Goal: Task Accomplishment & Management: Complete application form

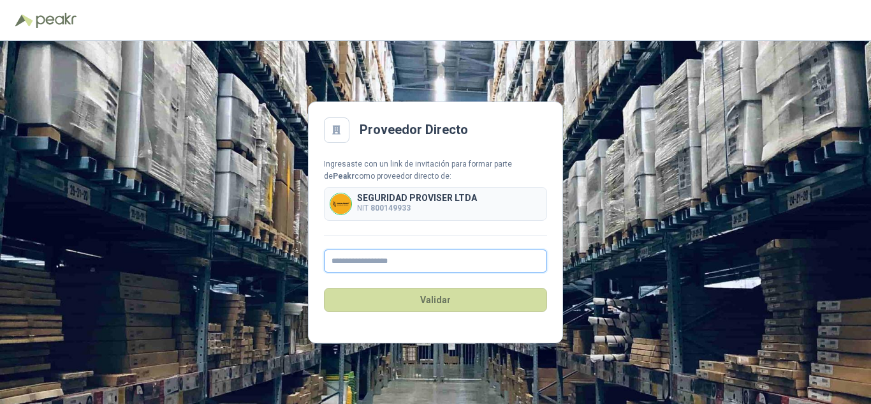
click at [465, 263] on input "text" at bounding box center [435, 260] width 223 height 23
type input "**********"
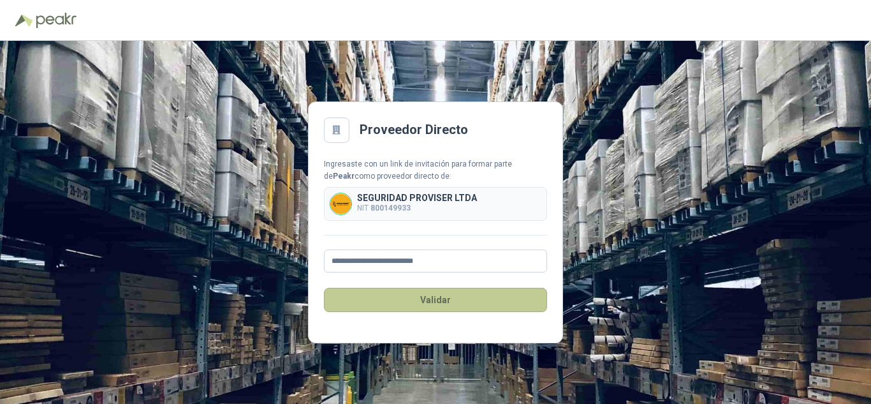
click at [454, 307] on button "Validar" at bounding box center [435, 299] width 223 height 24
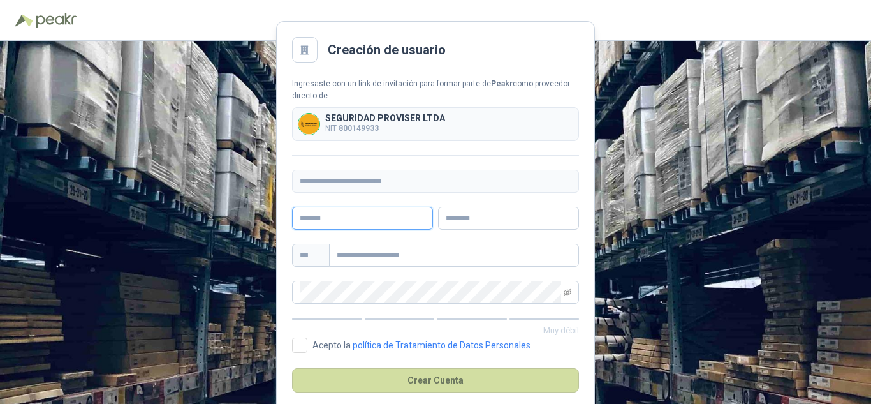
click at [373, 220] on input "text" at bounding box center [362, 218] width 141 height 23
type input "*******"
type input "**********"
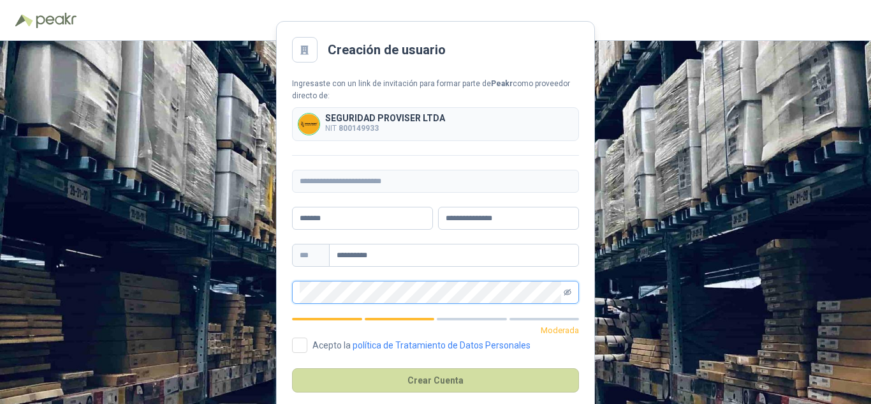
click at [569, 292] on icon "eye-invisible" at bounding box center [568, 292] width 2 height 2
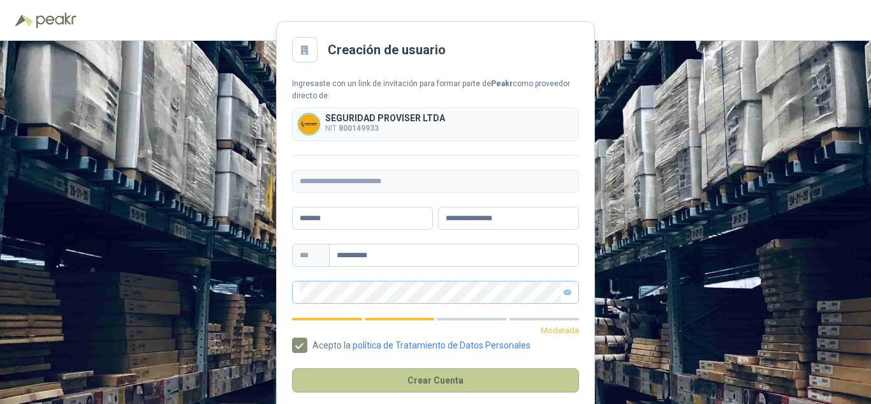
click at [368, 385] on button "Crear Cuenta" at bounding box center [435, 380] width 287 height 24
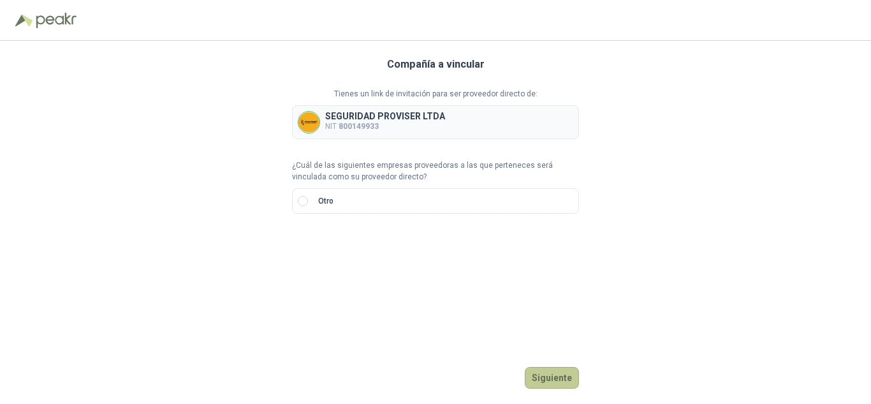
click at [551, 374] on button "Siguiente" at bounding box center [552, 378] width 54 height 22
click at [329, 248] on input "search" at bounding box center [315, 243] width 30 height 19
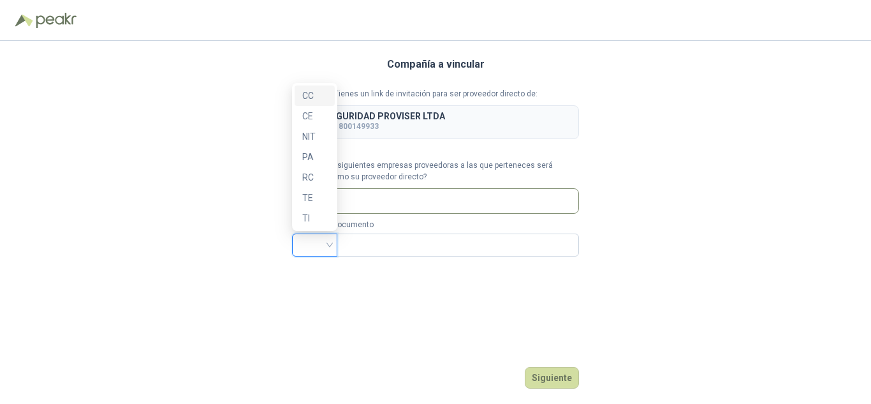
click at [359, 286] on div "Compañía a vincular Tienes un link de invitación para ser proveedor directo de:…" at bounding box center [435, 222] width 287 height 363
click at [370, 313] on div "Compañía a vincular Tienes un link de invitación para ser proveedor directo de:…" at bounding box center [435, 222] width 287 height 363
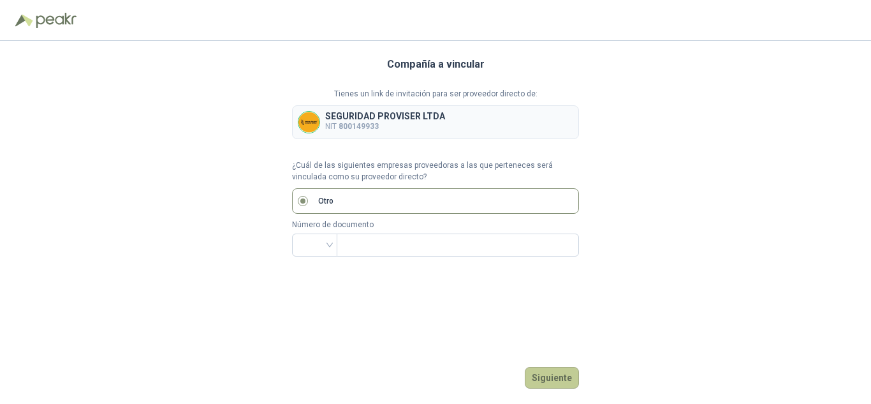
click at [538, 377] on button "Siguiente" at bounding box center [552, 378] width 54 height 22
click at [331, 247] on div at bounding box center [314, 244] width 45 height 23
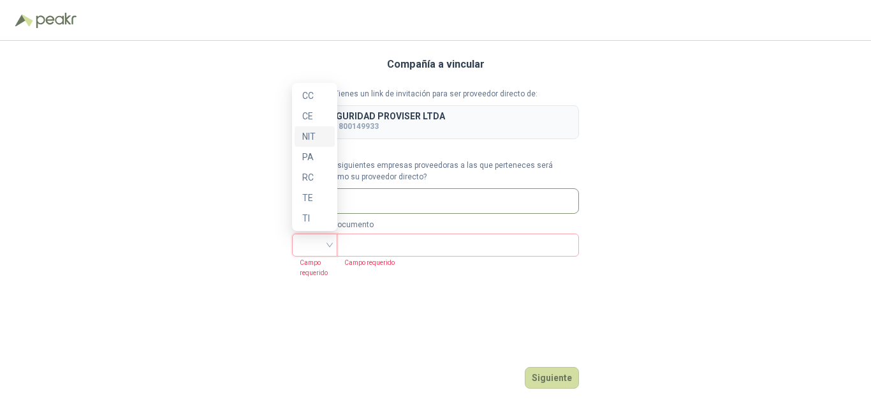
click at [312, 134] on div "NIT" at bounding box center [314, 136] width 25 height 14
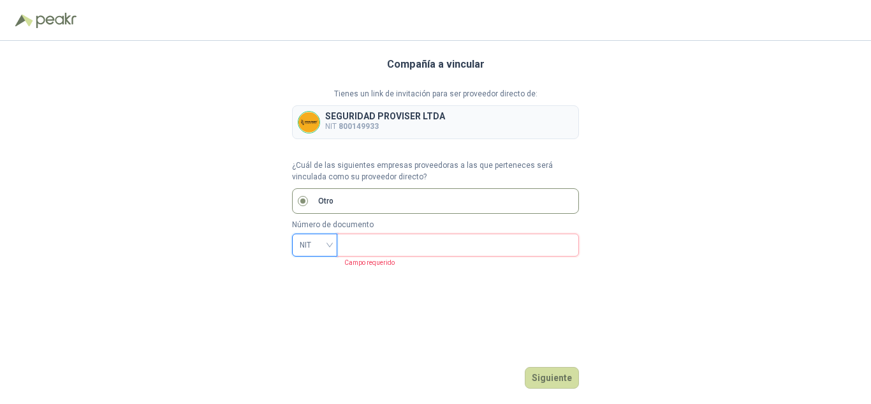
click at [382, 249] on input "text" at bounding box center [456, 245] width 224 height 22
click at [539, 377] on button "Siguiente" at bounding box center [552, 378] width 54 height 22
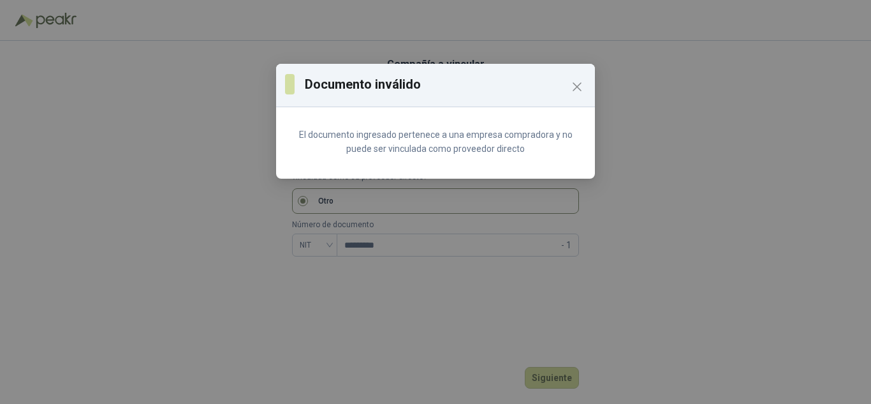
click at [576, 85] on icon "Close" at bounding box center [577, 87] width 8 height 8
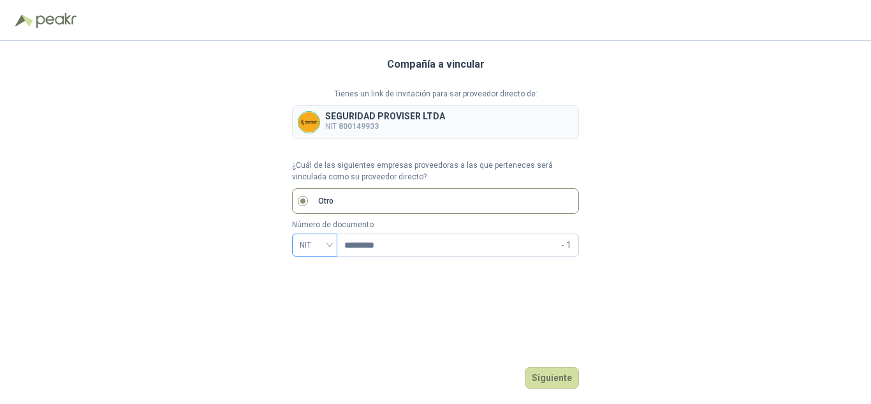
click at [328, 247] on span "NIT" at bounding box center [315, 244] width 30 height 19
click at [314, 134] on div "NIT" at bounding box center [314, 136] width 25 height 14
click at [409, 248] on input "*********" at bounding box center [451, 245] width 214 height 22
type input "*"
type input "*********"
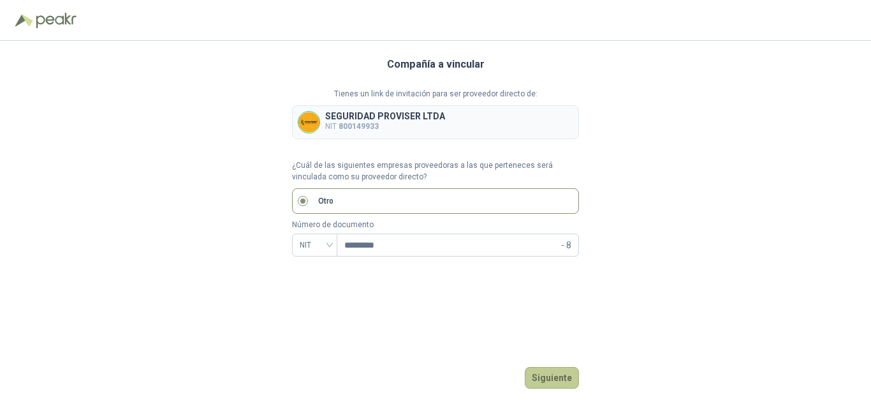
click at [548, 373] on button "Siguiente" at bounding box center [552, 378] width 54 height 22
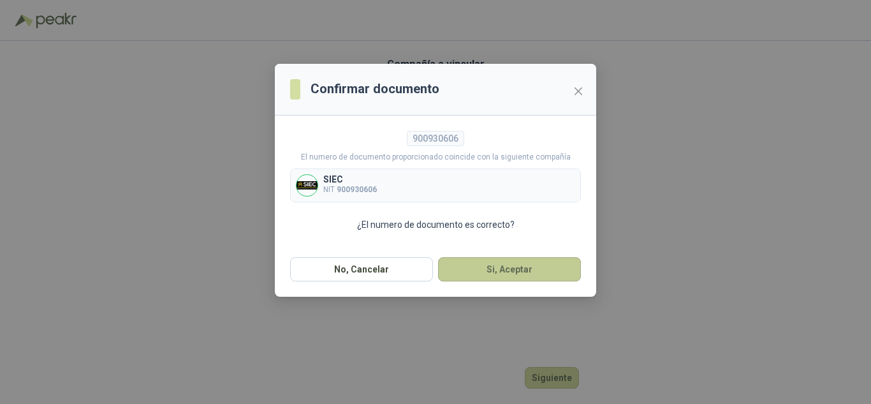
click at [511, 267] on button "Si, Aceptar" at bounding box center [509, 269] width 143 height 24
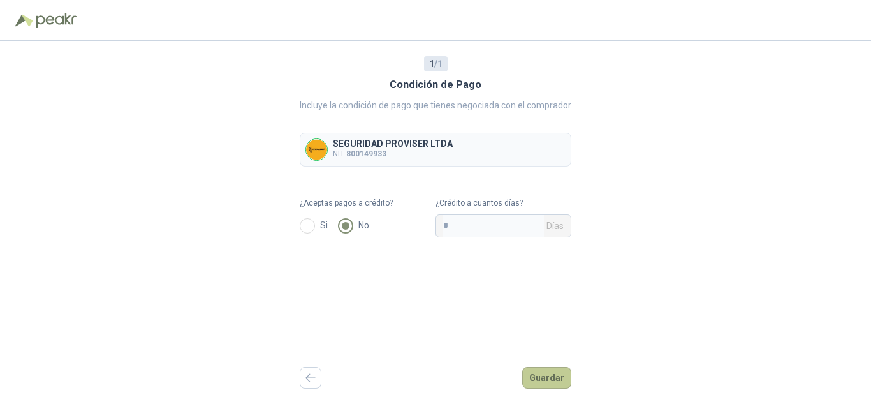
click at [548, 375] on button "Guardar" at bounding box center [546, 378] width 49 height 22
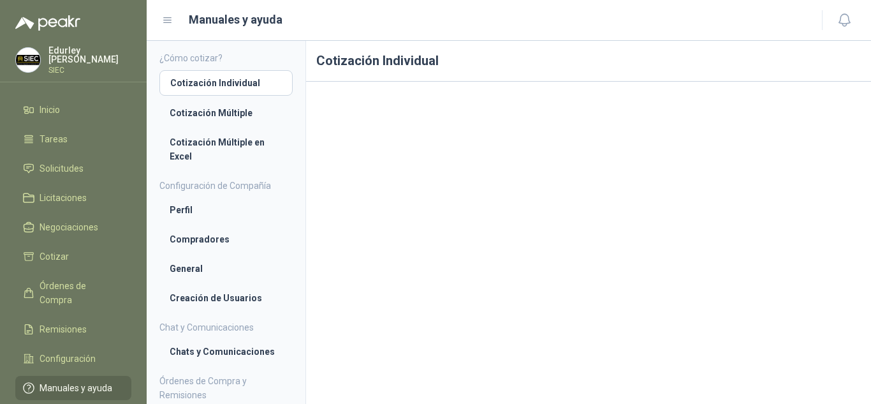
scroll to position [3, 0]
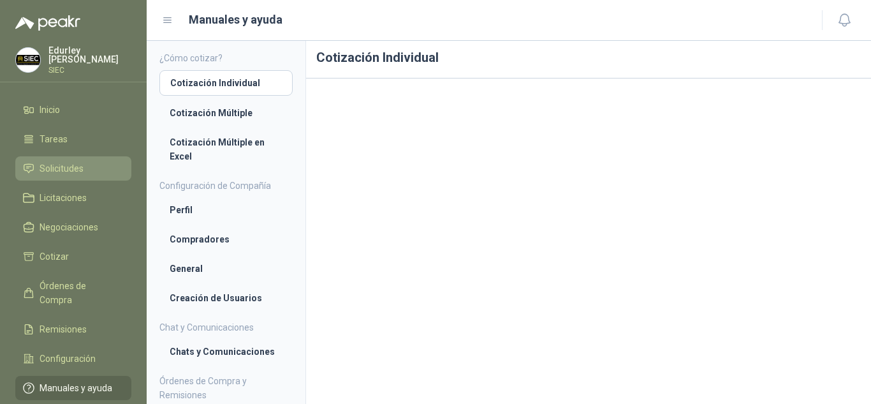
click at [61, 164] on span "Solicitudes" at bounding box center [62, 168] width 44 height 14
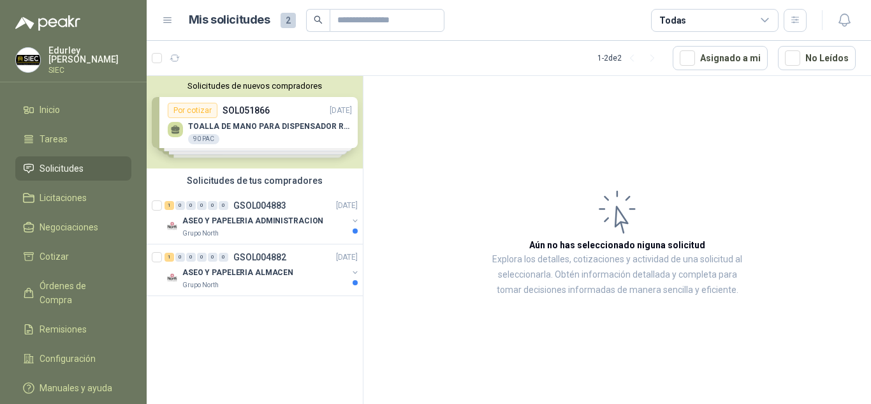
click at [569, 217] on article "Aún no has seleccionado niguna solicitud Explora los detalles, cotizaciones y a…" at bounding box center [616, 242] width 507 height 332
click at [247, 135] on div "Solicitudes de nuevos compradores Por cotizar SOL051866 [DATE] TOALLA DE MANO P…" at bounding box center [255, 122] width 216 height 92
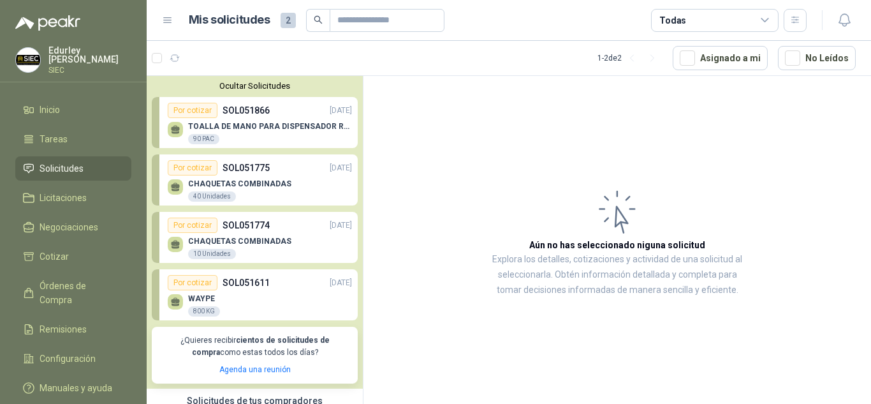
click at [203, 113] on div "Por cotizar" at bounding box center [193, 110] width 50 height 15
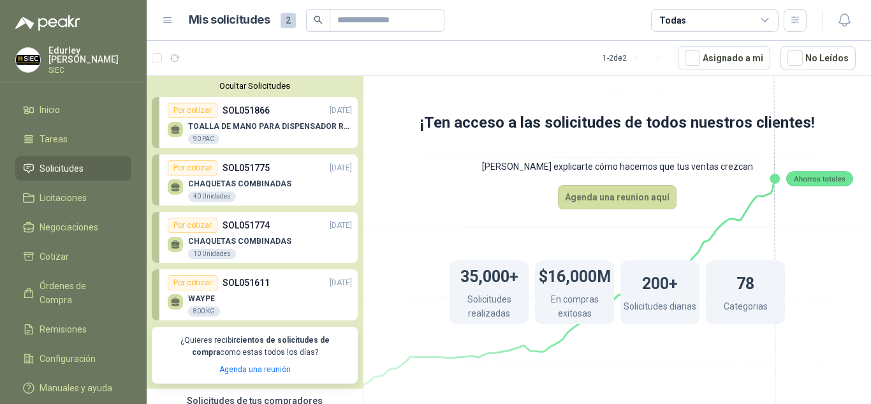
click at [201, 169] on div "Por cotizar" at bounding box center [193, 167] width 50 height 15
click at [214, 167] on div "Por cotizar" at bounding box center [193, 167] width 50 height 15
click at [202, 114] on div "Por cotizar" at bounding box center [193, 110] width 50 height 15
click at [835, 124] on icon at bounding box center [617, 217] width 714 height 602
click at [399, 180] on icon at bounding box center [617, 217] width 714 height 602
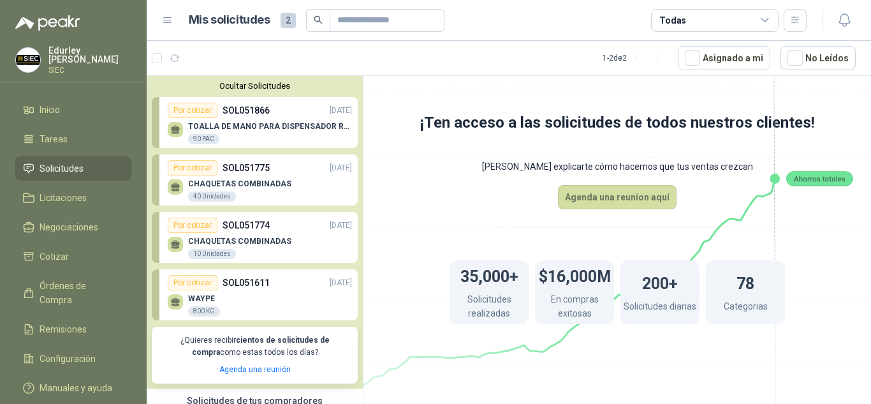
click at [706, 189] on icon at bounding box center [617, 217] width 714 height 602
click at [606, 203] on button "Agenda una reunion aquí" at bounding box center [617, 197] width 119 height 24
